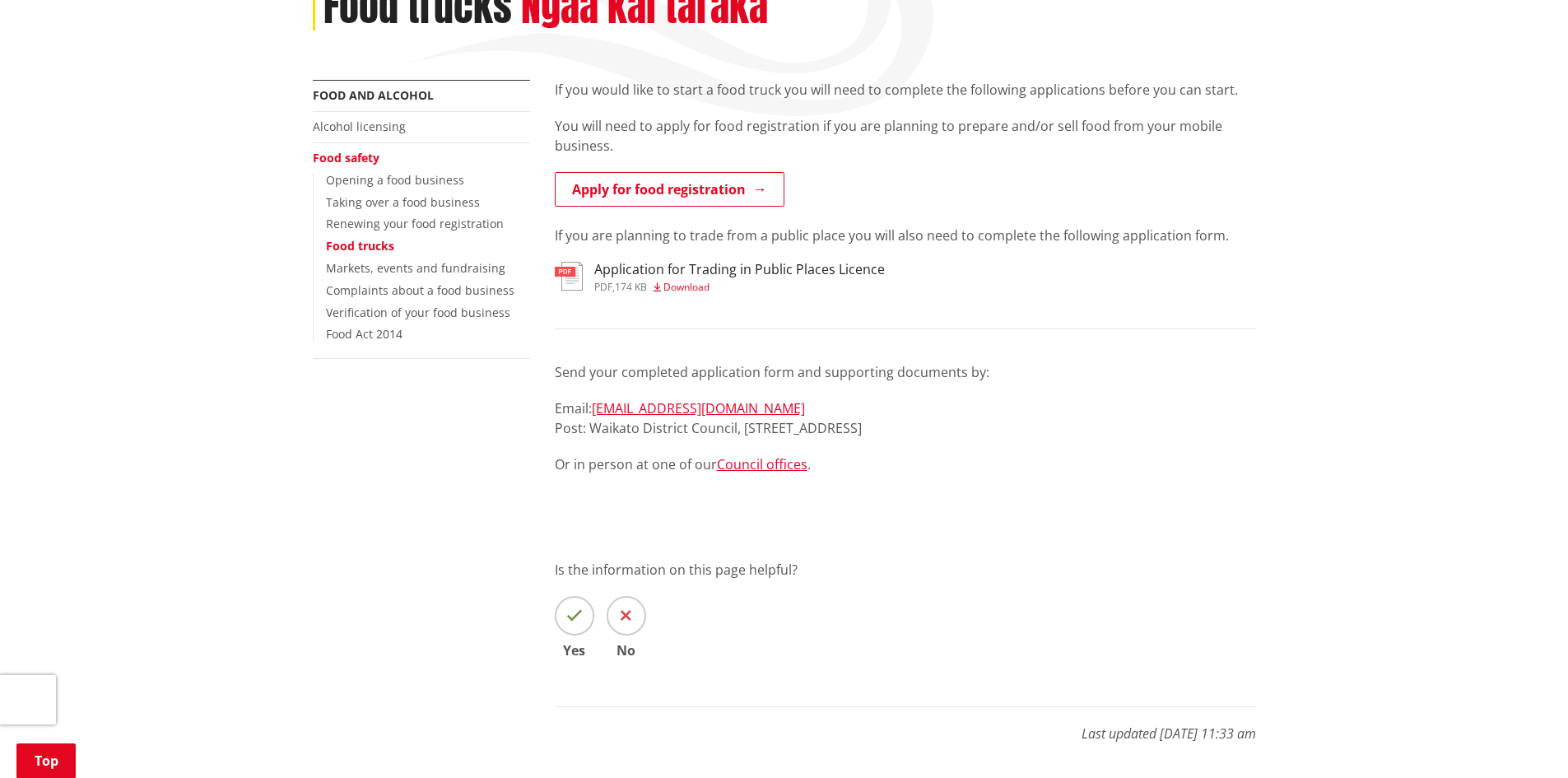
scroll to position [83, 0]
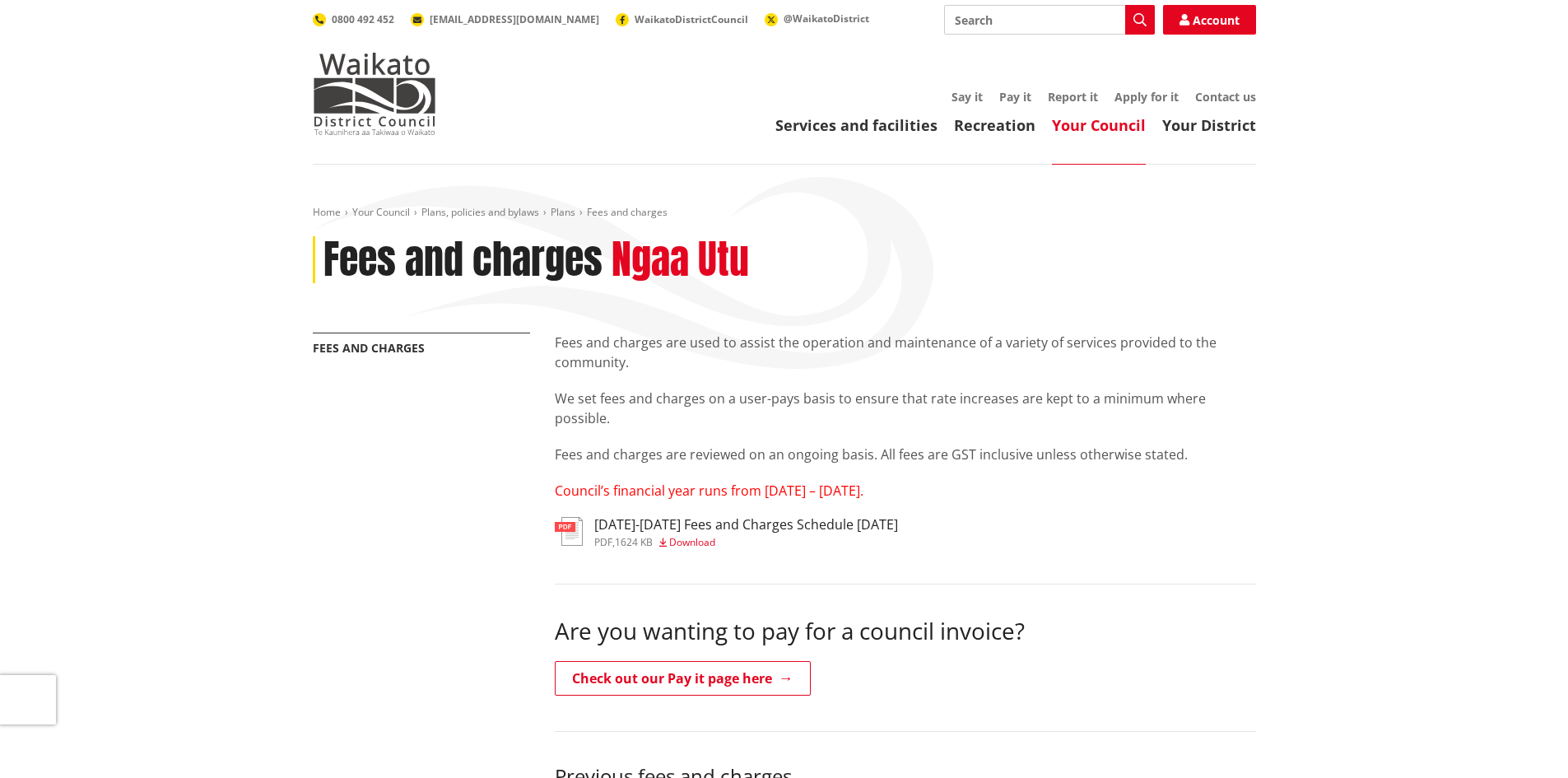
click at [753, 521] on h3 "2025-2027 Fees and Charges Schedule June 2025" at bounding box center [745, 524] width 304 height 16
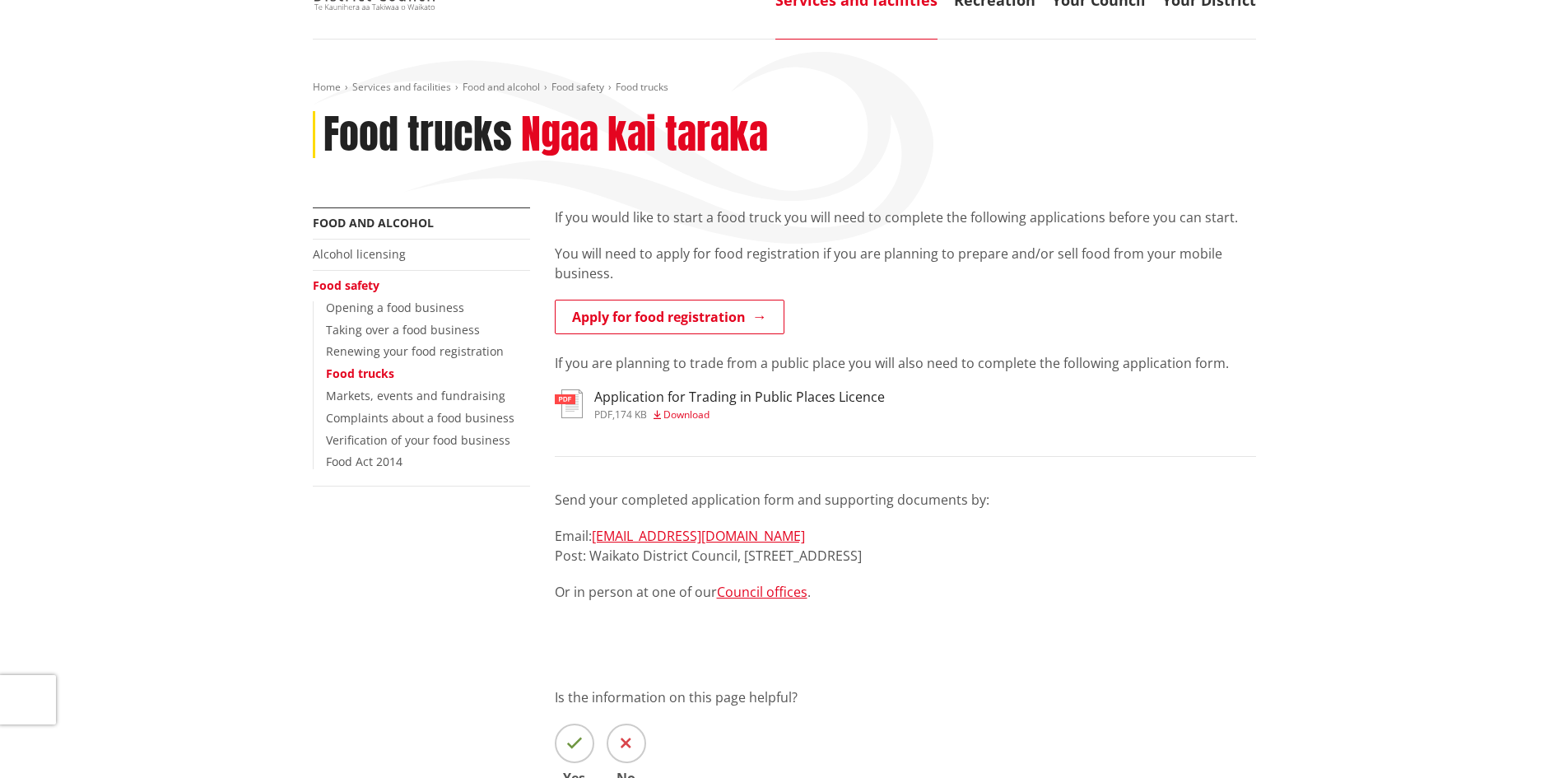
scroll to position [164, 0]
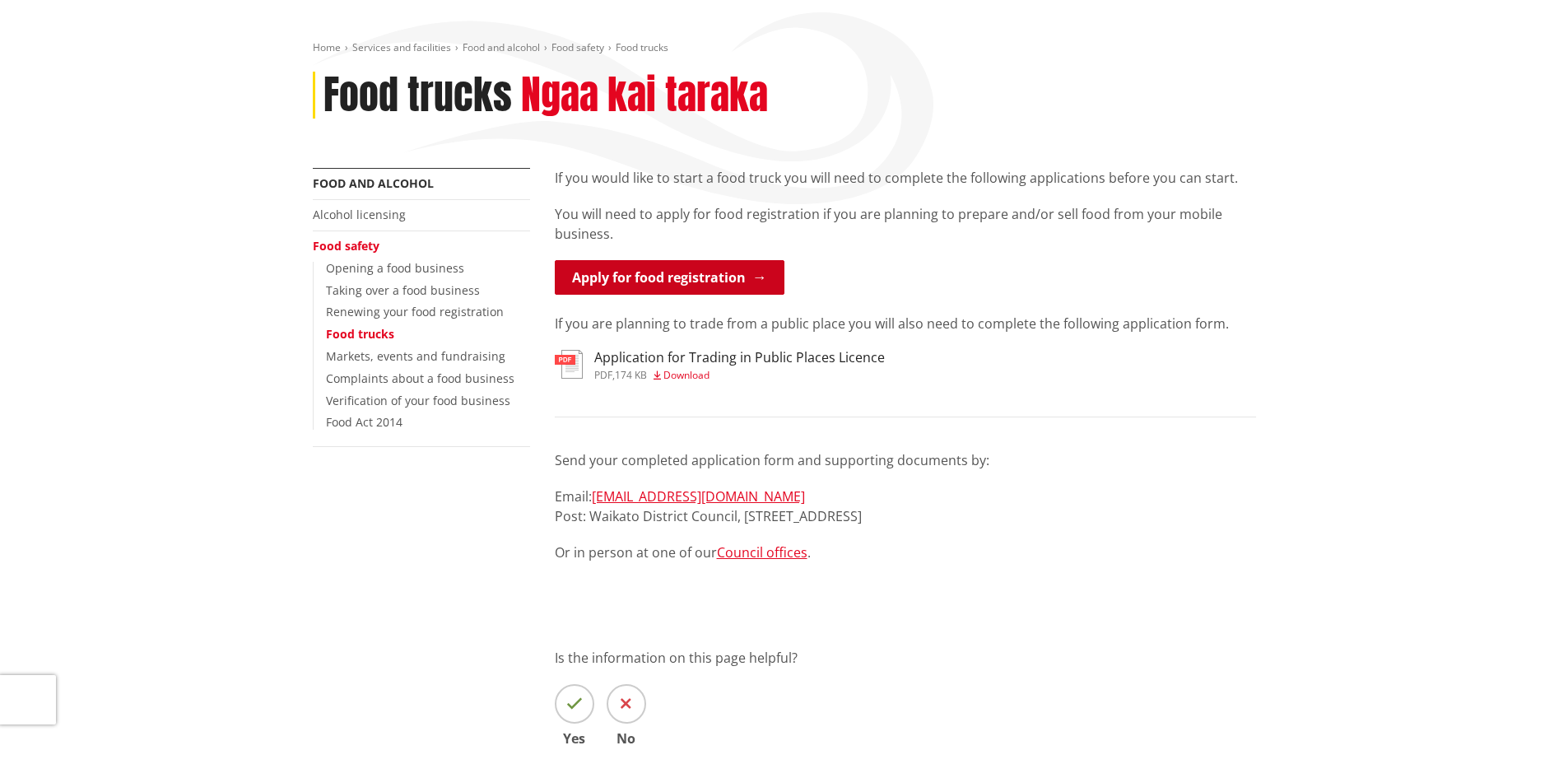
click at [698, 282] on link "Apply for food registration" at bounding box center [669, 277] width 230 height 35
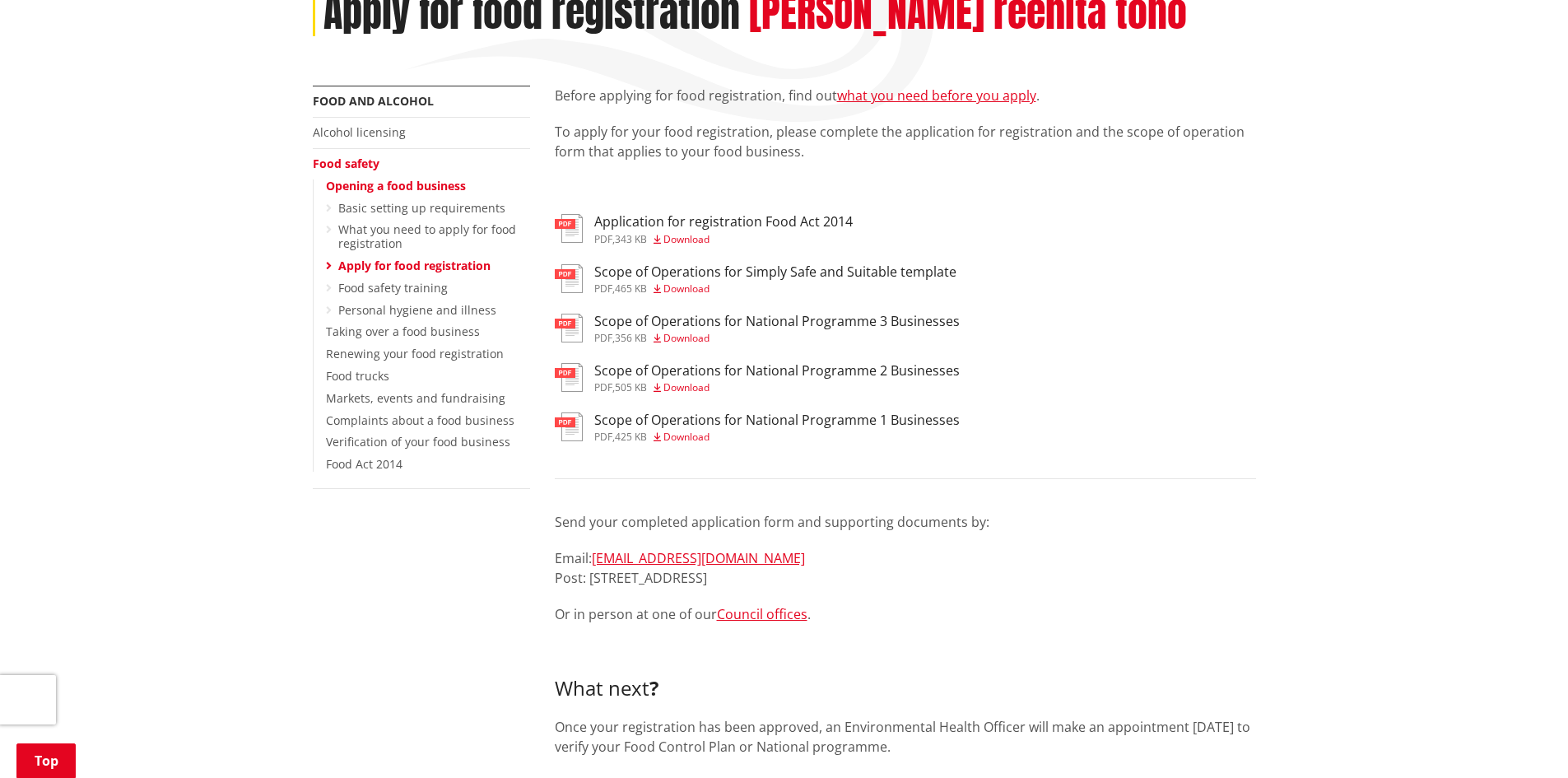
scroll to position [164, 0]
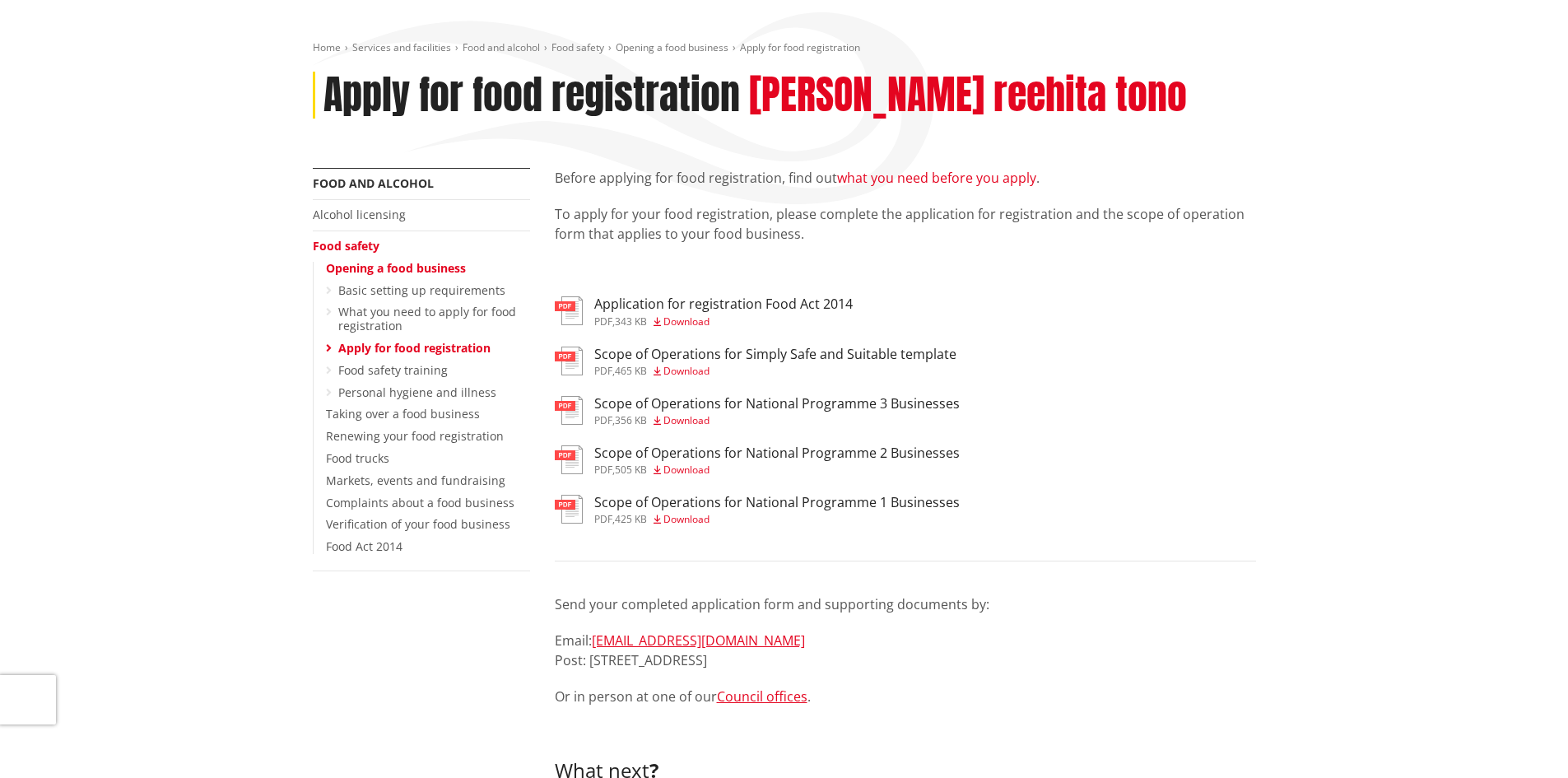
click at [959, 178] on link "what you need before you apply" at bounding box center [936, 178] width 199 height 18
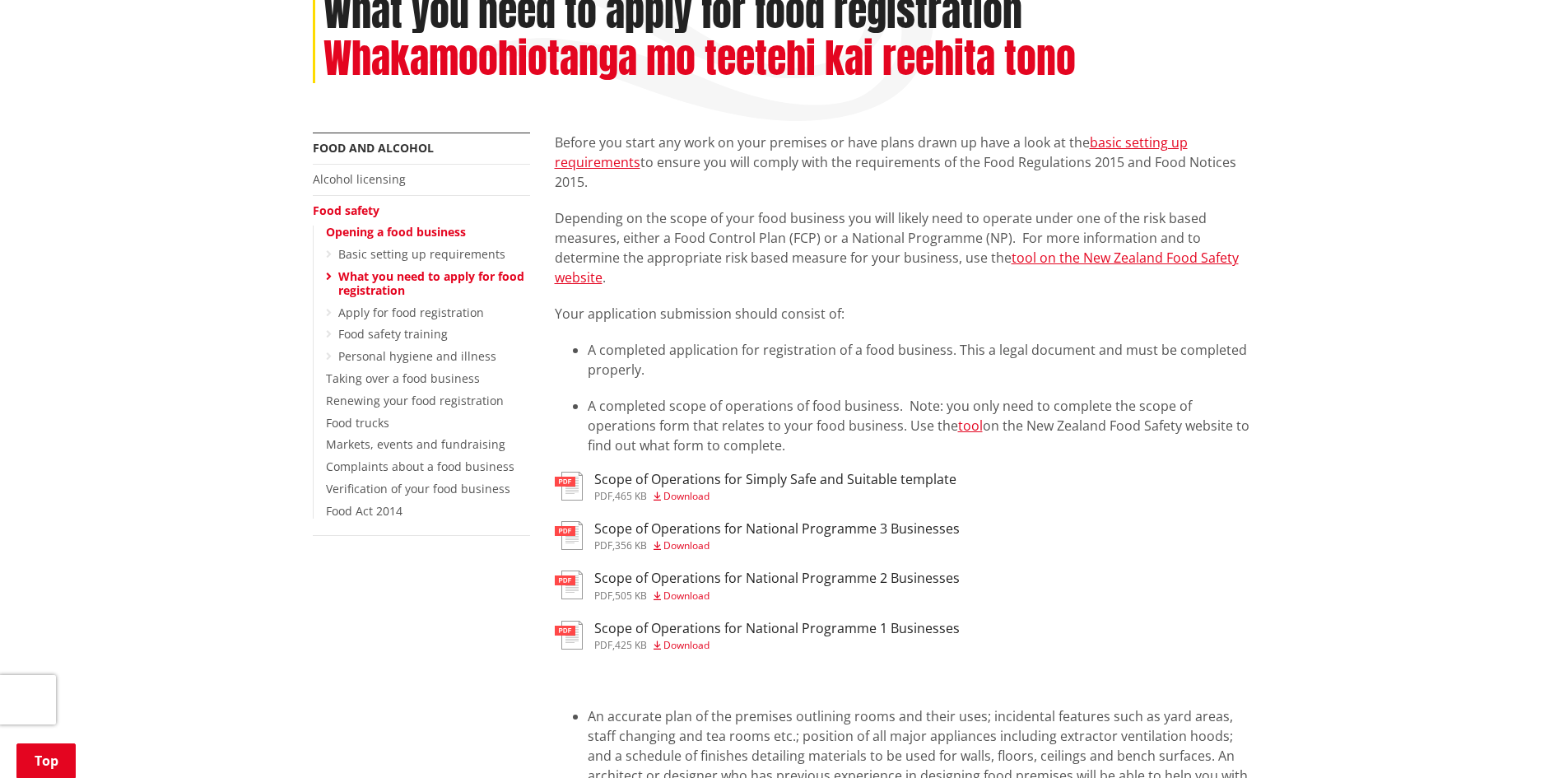
scroll to position [247, 0]
click at [867, 479] on h3 "Scope of Operations for Simply Safe and Suitable template" at bounding box center [775, 480] width 362 height 16
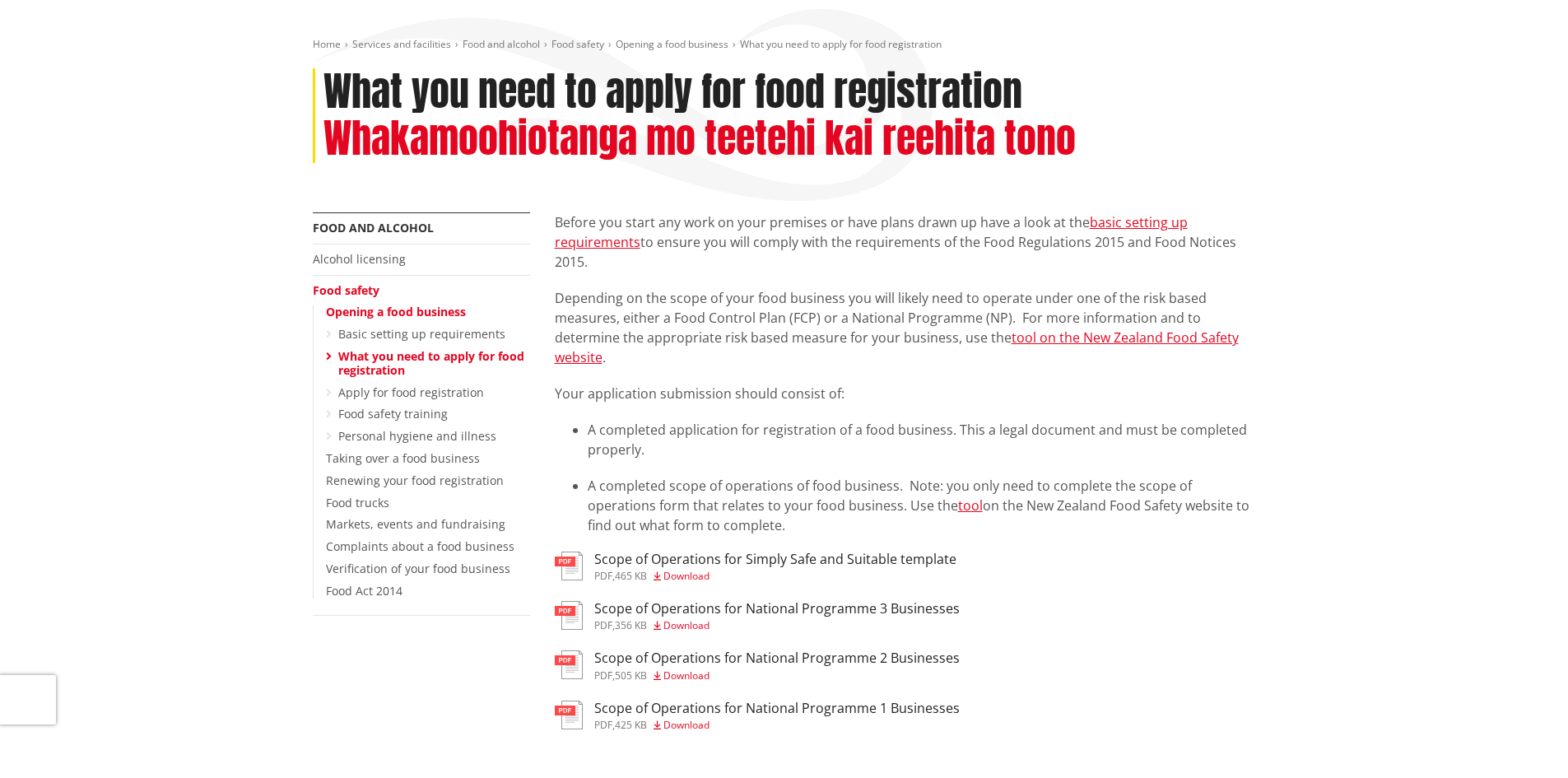
scroll to position [247, 0]
